Goal: Navigation & Orientation: Find specific page/section

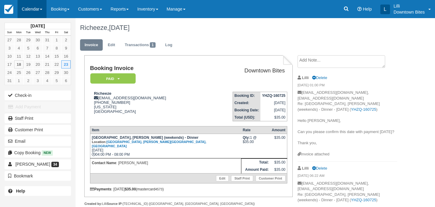
click at [29, 7] on link "Calendar" at bounding box center [32, 9] width 29 height 18
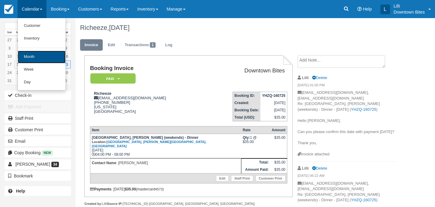
click at [37, 56] on link "Month" at bounding box center [42, 57] width 48 height 13
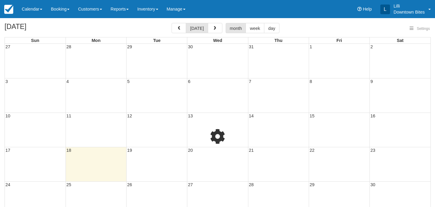
select select
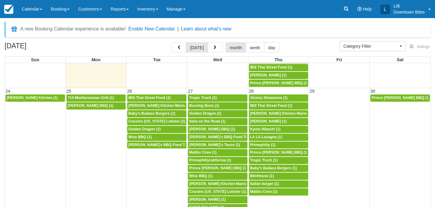
scroll to position [434, 0]
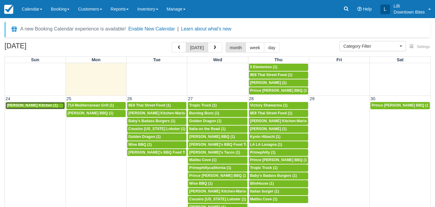
click at [44, 105] on span "[PERSON_NAME] Kitchen (1)" at bounding box center [32, 105] width 51 height 4
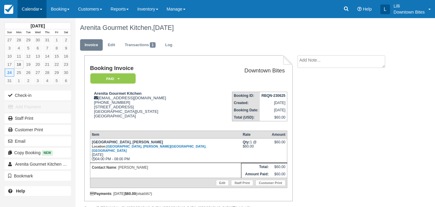
click at [29, 11] on link "Calendar" at bounding box center [32, 9] width 29 height 18
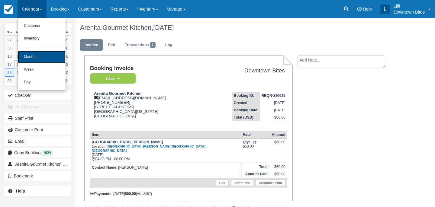
click at [31, 58] on link "Month" at bounding box center [42, 57] width 48 height 13
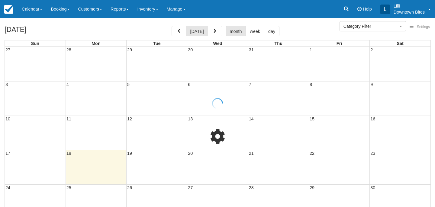
select select
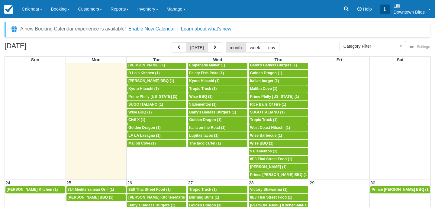
scroll to position [340, 0]
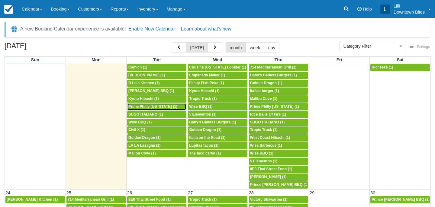
click at [155, 107] on span "Prime Philly [US_STATE] (1)" at bounding box center [152, 106] width 49 height 4
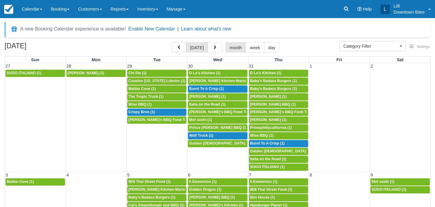
select select
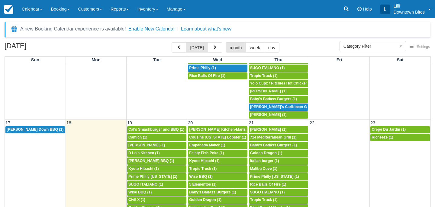
scroll to position [271, 0]
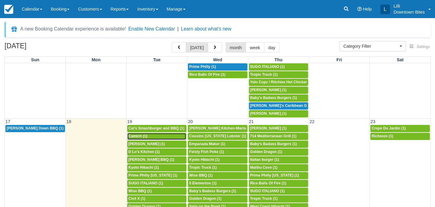
click at [156, 137] on div "5p Camich (1)" at bounding box center [156, 136] width 57 height 5
